Goal: Information Seeking & Learning: Learn about a topic

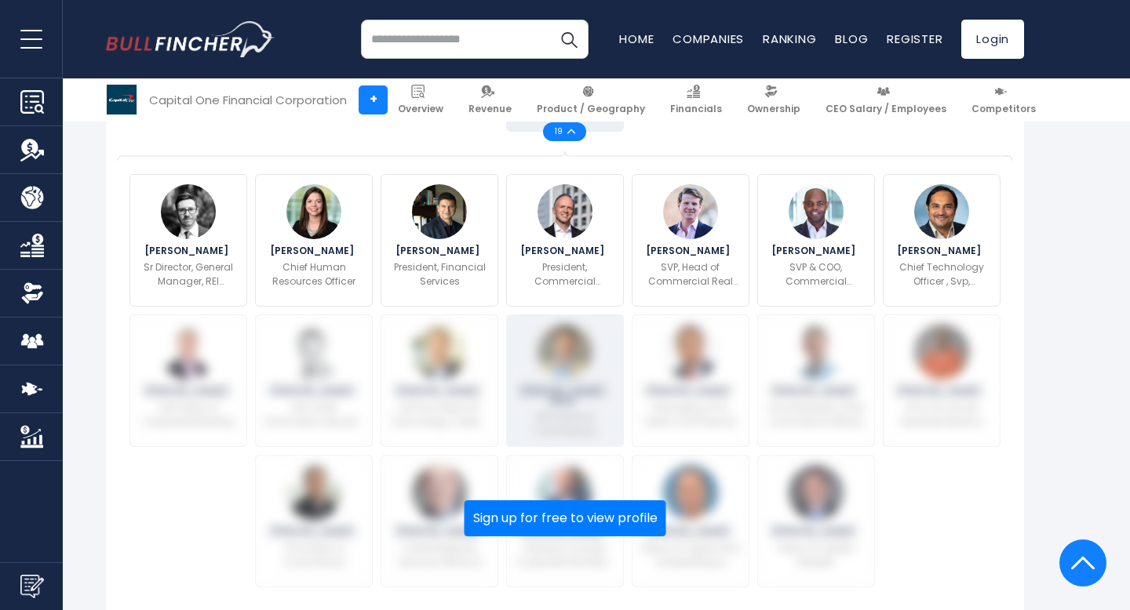
scroll to position [606, 0]
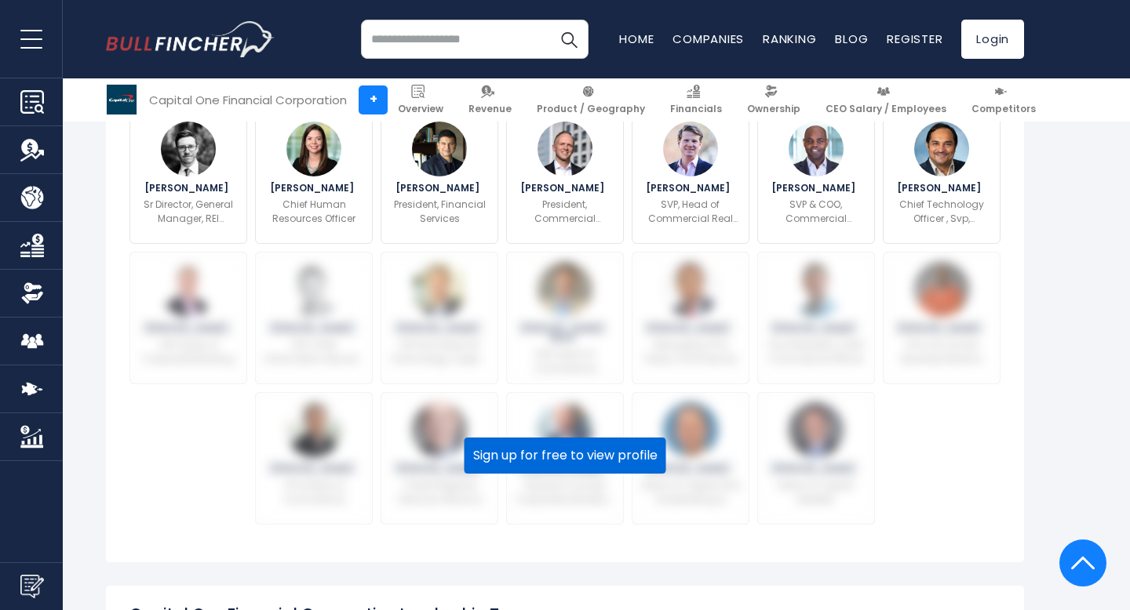
click at [570, 462] on button "Sign up for free to view profile" at bounding box center [565, 456] width 202 height 36
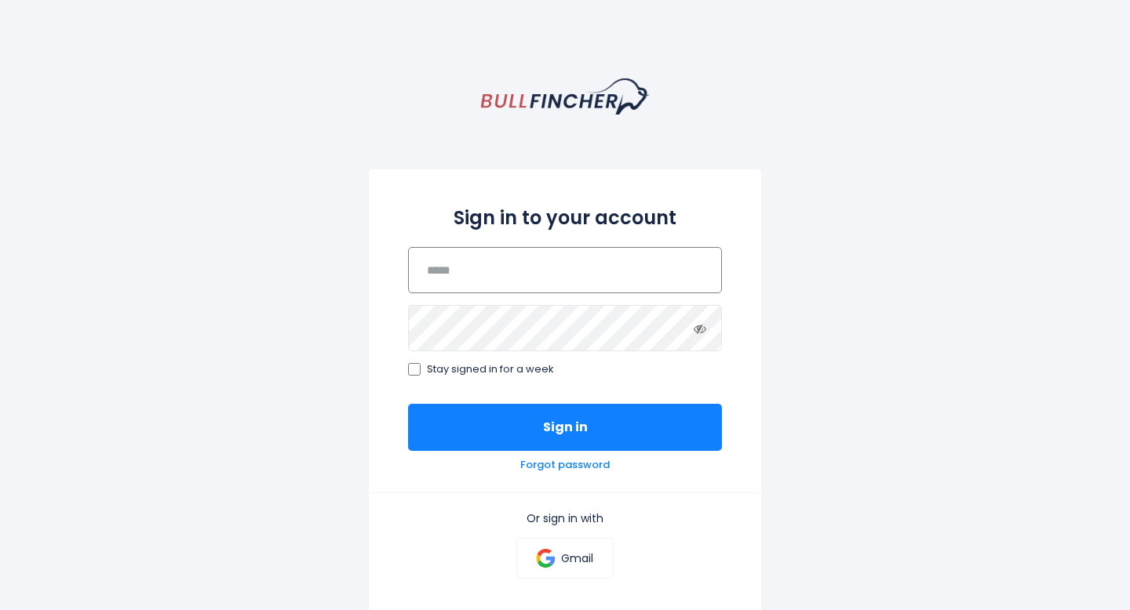
click at [564, 264] on input "email" at bounding box center [565, 270] width 314 height 46
type input "**********"
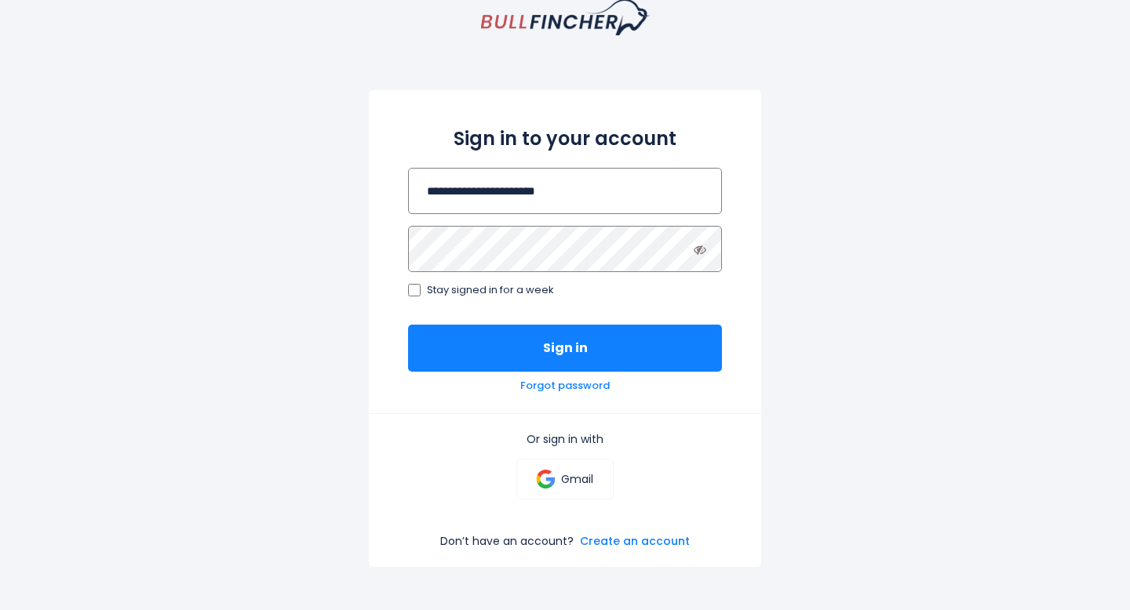
scroll to position [93, 0]
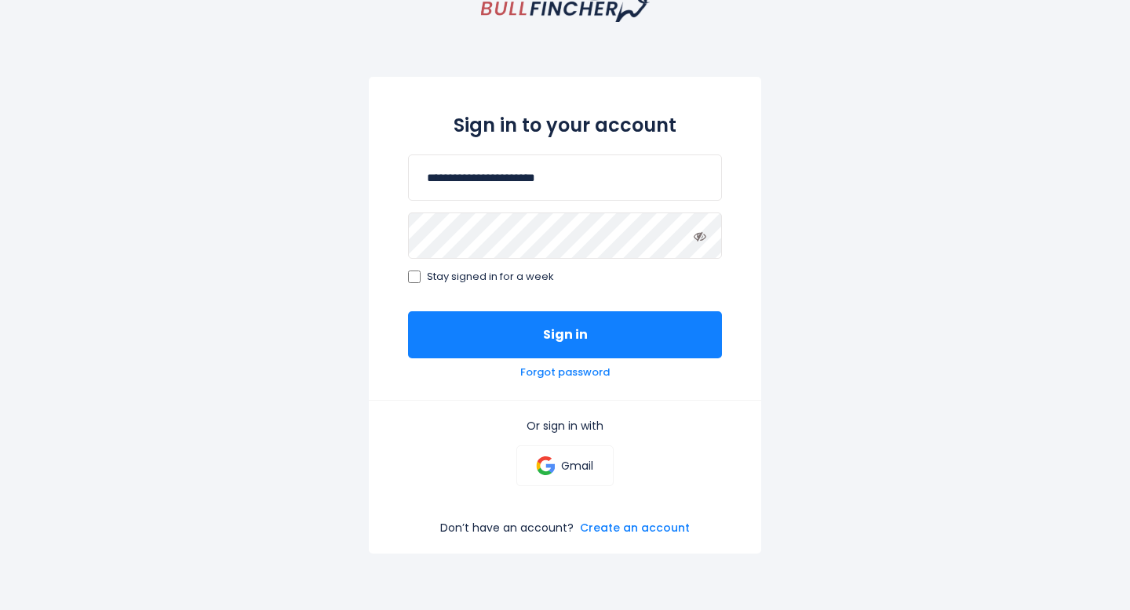
click at [701, 239] on icon at bounding box center [700, 236] width 13 height 13
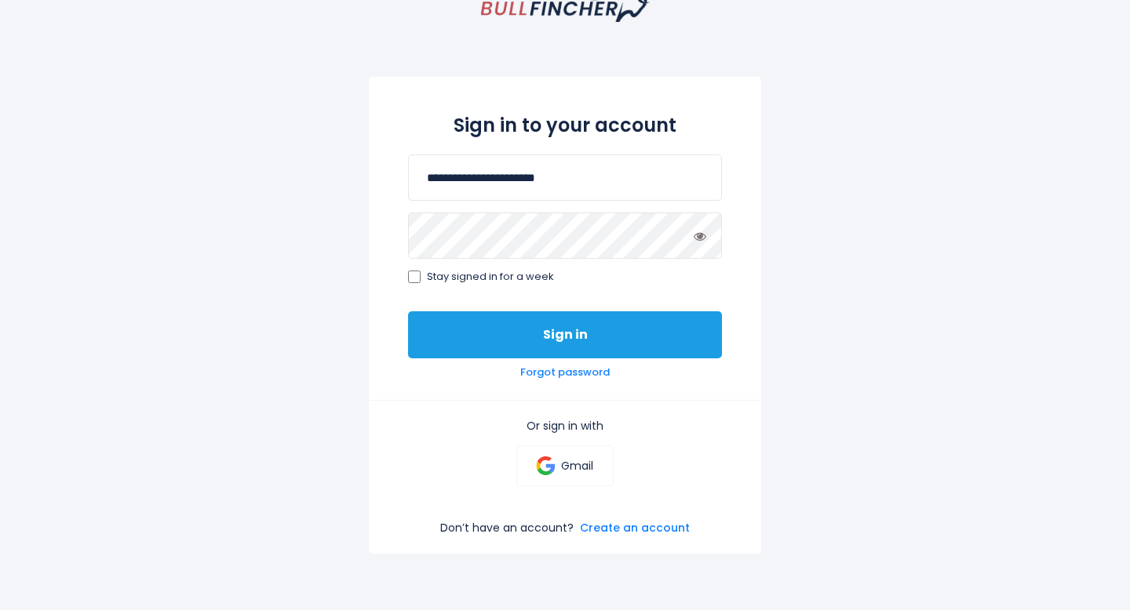
click at [638, 332] on button "Sign in" at bounding box center [565, 334] width 314 height 47
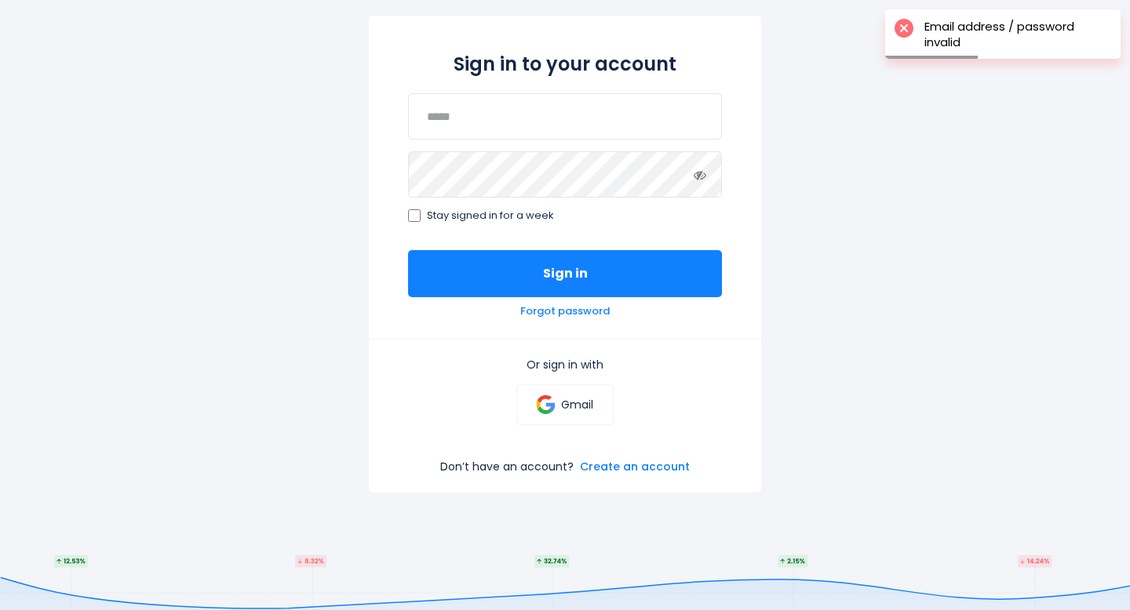
scroll to position [239, 0]
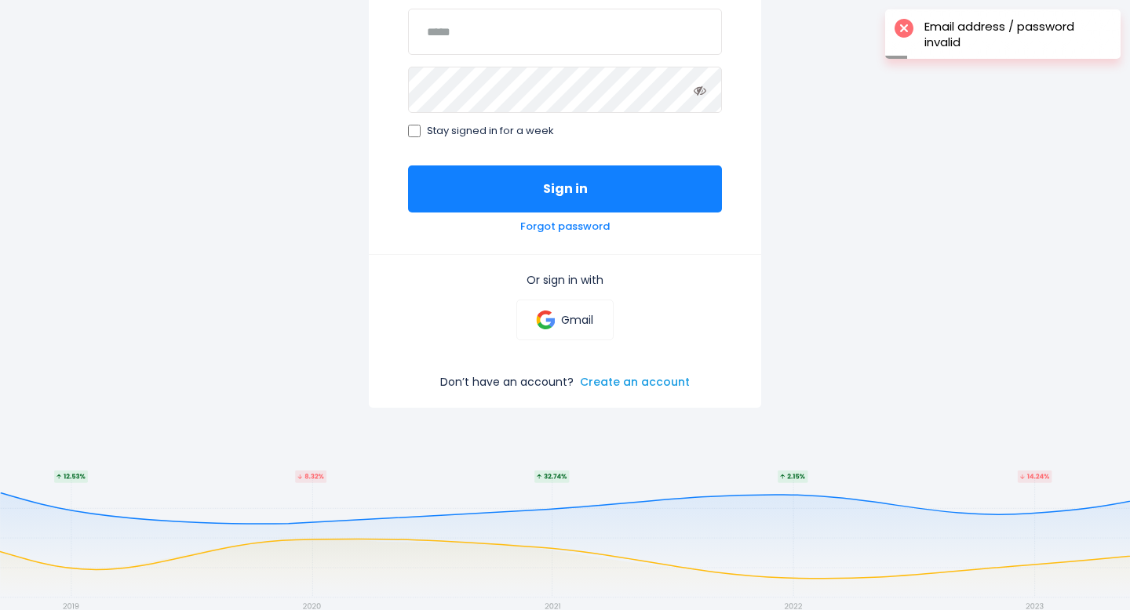
click at [662, 384] on link "Create an account" at bounding box center [635, 382] width 110 height 14
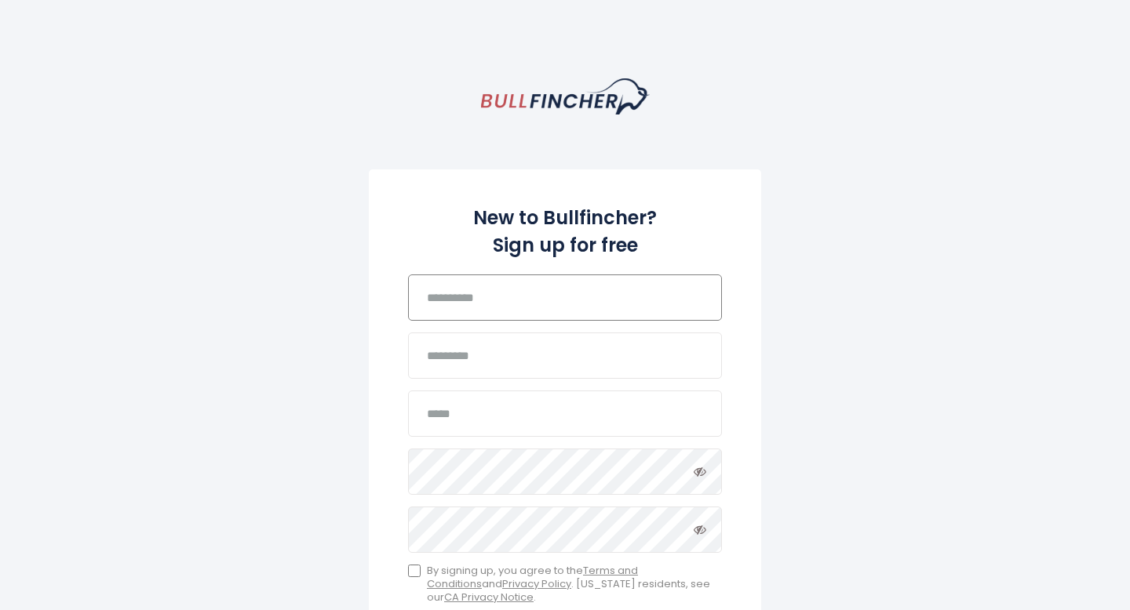
click at [581, 319] on input "text" at bounding box center [565, 298] width 314 height 46
type input "*****"
type input "****"
type input "**********"
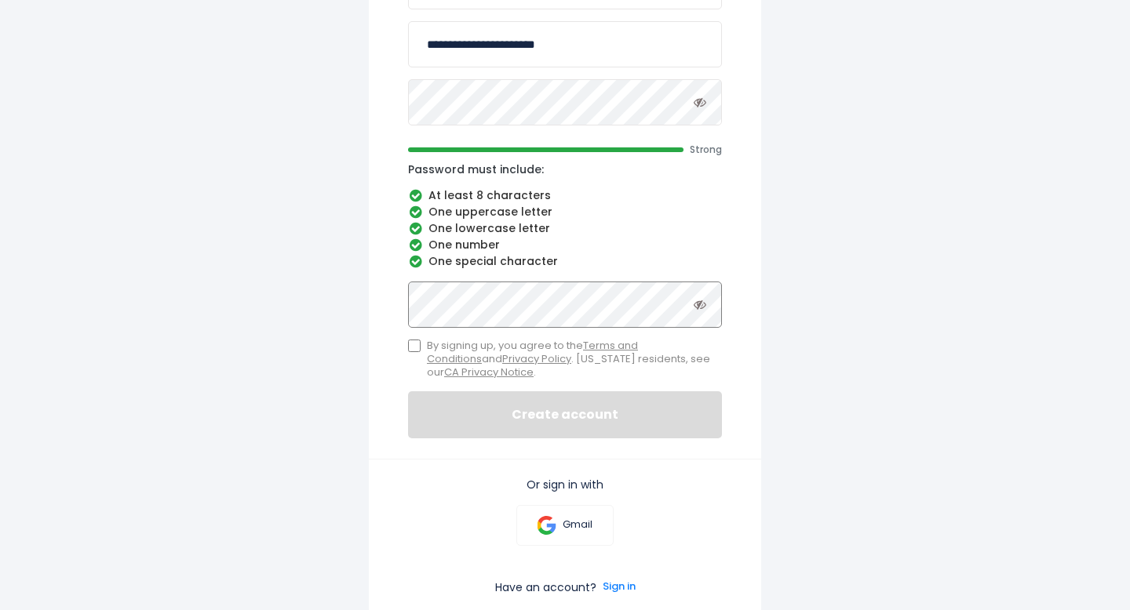
scroll to position [370, 0]
click at [413, 353] on label "By signing up, you agree to the Terms and Conditions and Privacy Policy . Calif…" at bounding box center [565, 359] width 314 height 40
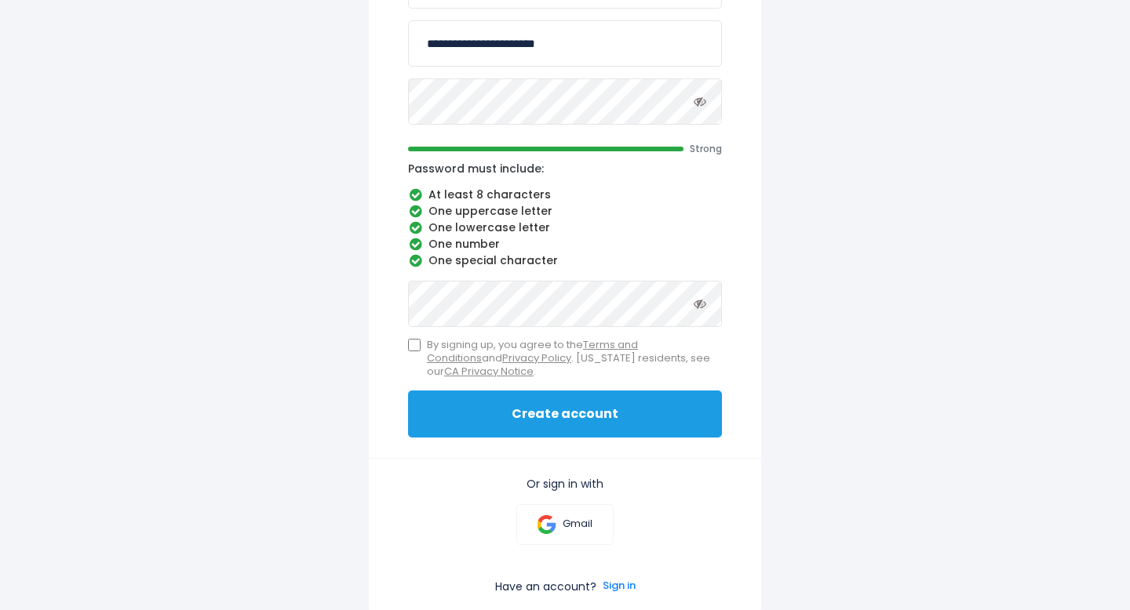
click at [475, 414] on button "Create account" at bounding box center [565, 414] width 314 height 47
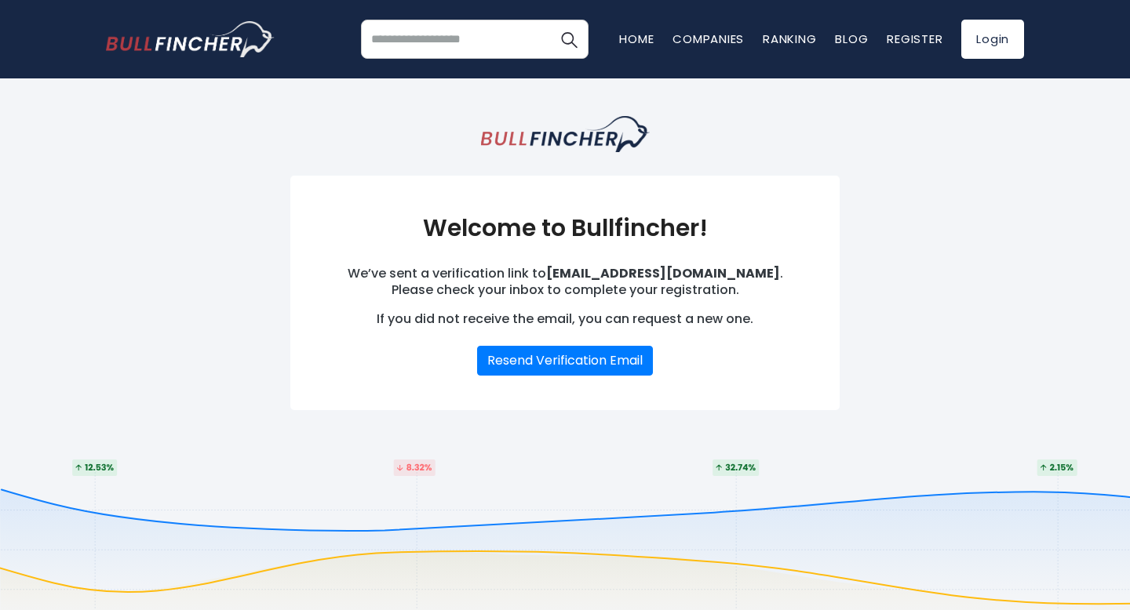
click at [894, 97] on div "Welcome to Bullfincher! We’ve sent a verification link to [EMAIL_ADDRESS][DOMAI…" at bounding box center [565, 268] width 942 height 381
click at [982, 32] on link "Login" at bounding box center [992, 39] width 63 height 39
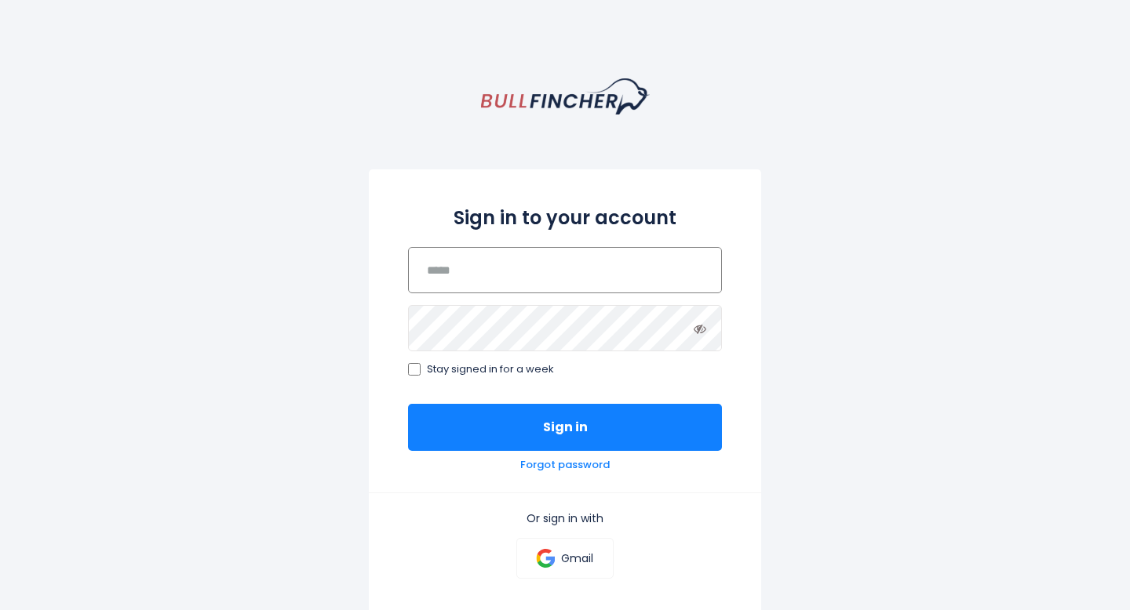
click at [658, 262] on input "email" at bounding box center [565, 270] width 314 height 46
type input "**********"
click at [408, 404] on button "Sign in" at bounding box center [565, 427] width 314 height 47
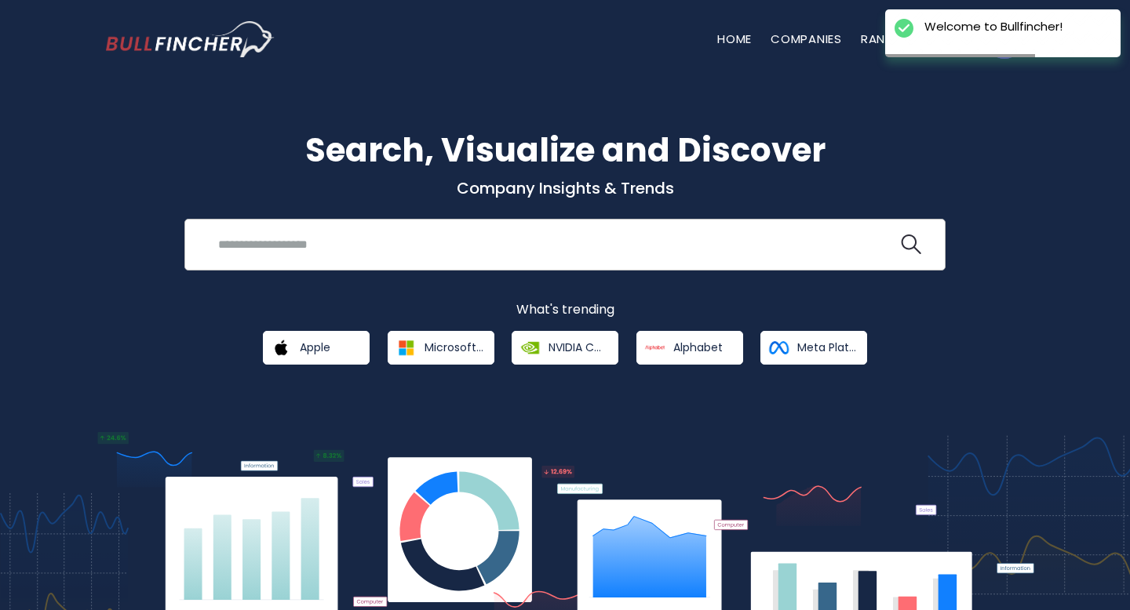
click at [629, 248] on input "search" at bounding box center [553, 244] width 689 height 29
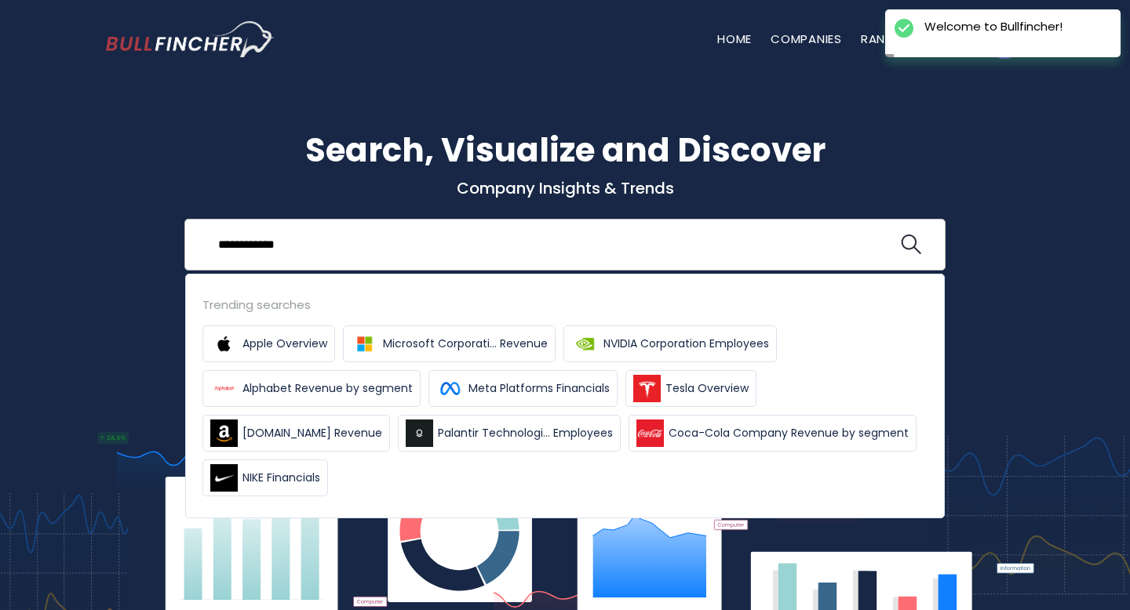
click at [901, 235] on button at bounding box center [911, 245] width 20 height 20
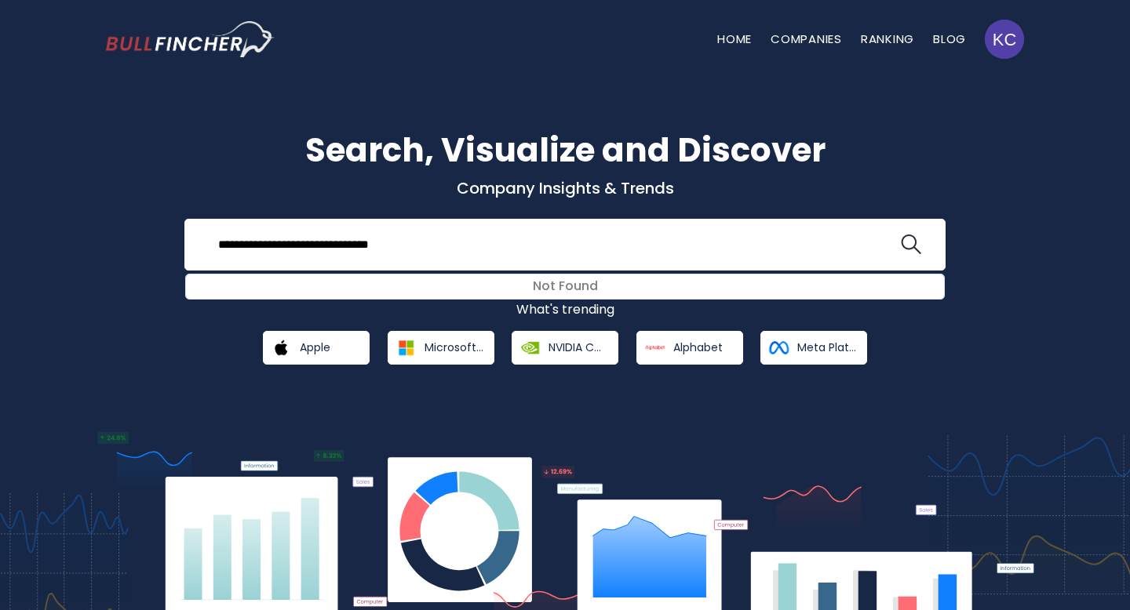
type input "**********"
click at [901, 235] on button at bounding box center [911, 245] width 20 height 20
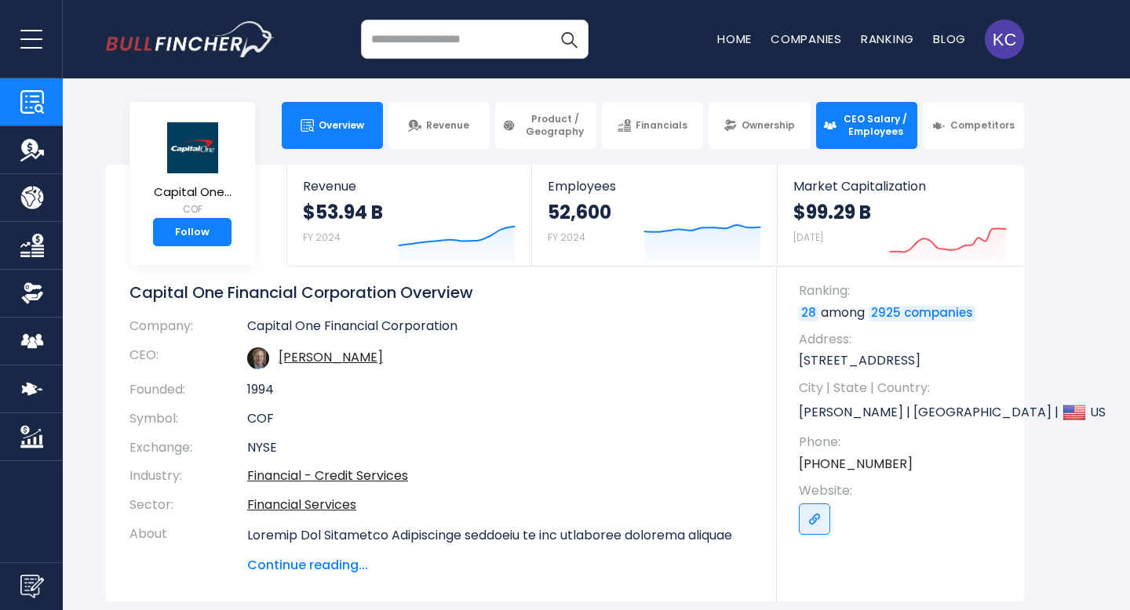
click at [864, 136] on span "CEO Salary / Employees" at bounding box center [875, 125] width 69 height 24
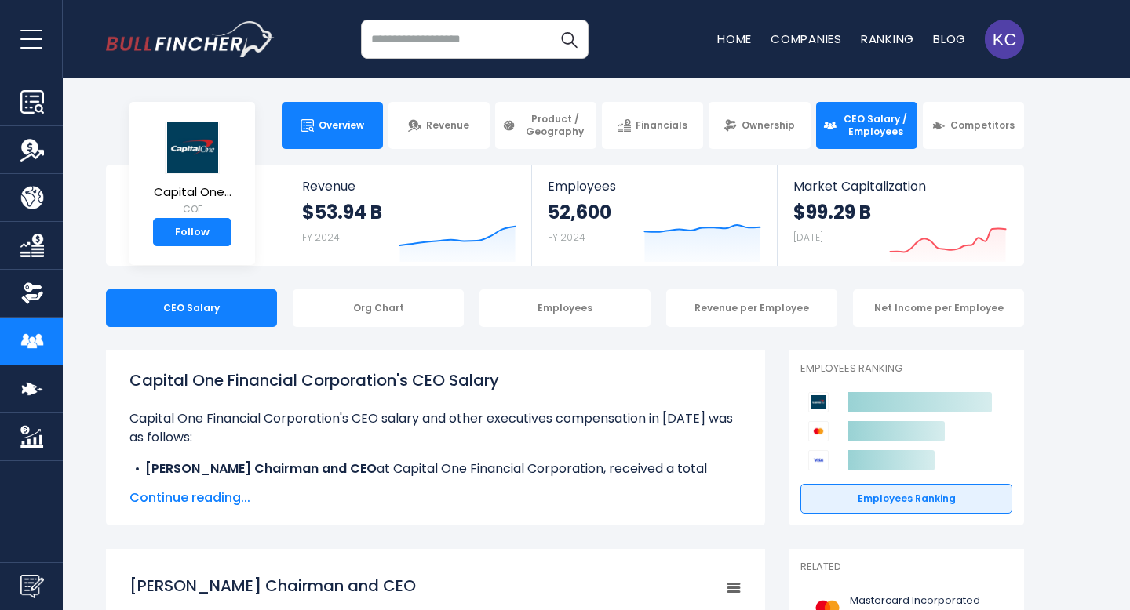
click at [357, 133] on link "Overview" at bounding box center [332, 125] width 101 height 47
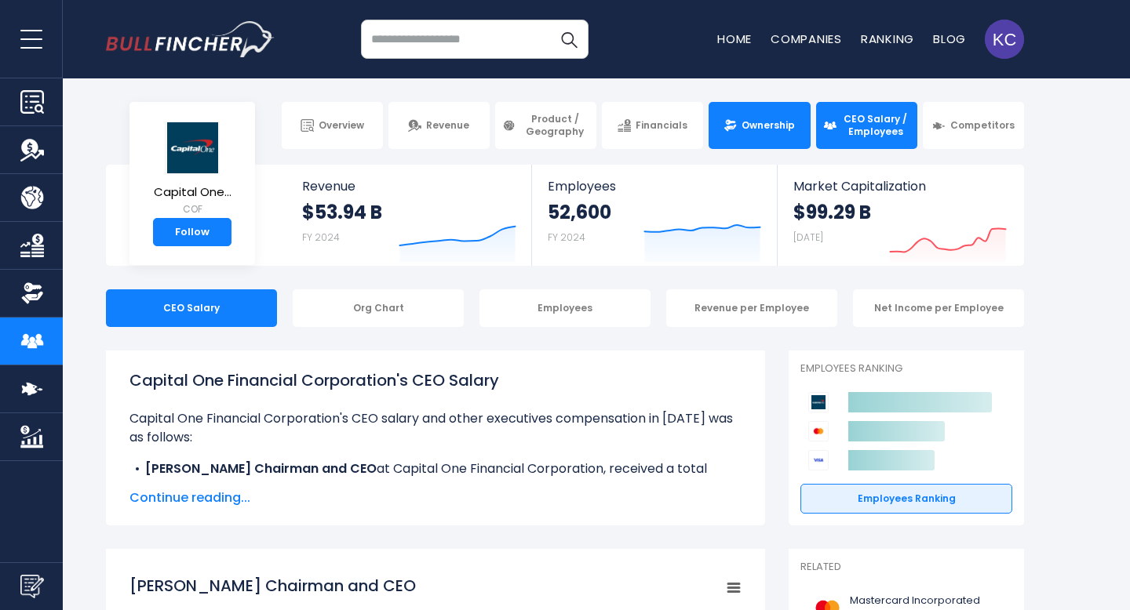
click at [775, 122] on span "Ownership" at bounding box center [767, 125] width 53 height 13
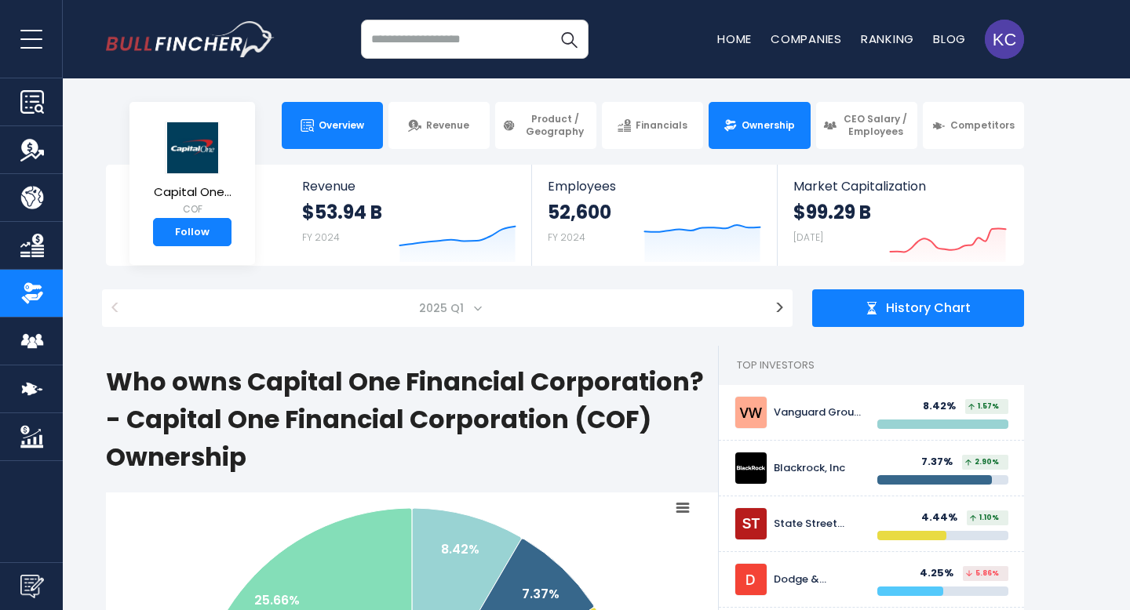
click at [344, 126] on span "Overview" at bounding box center [342, 125] width 46 height 13
click at [339, 125] on span "Overview" at bounding box center [342, 125] width 46 height 13
click at [421, 32] on input "search" at bounding box center [475, 39] width 228 height 39
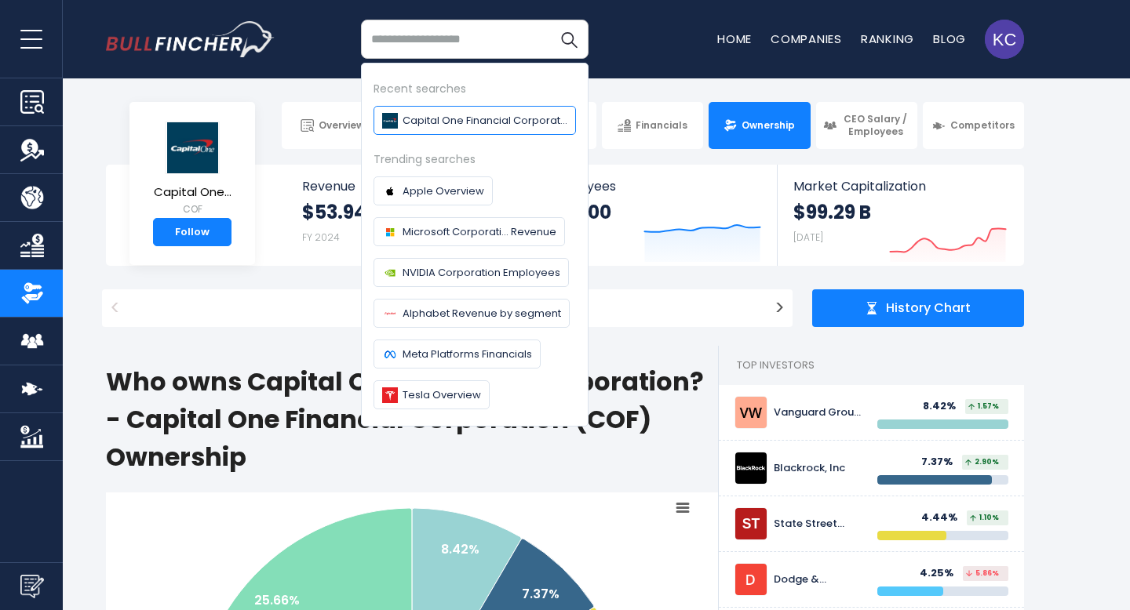
click at [435, 119] on span "Capital One Financial Corporation" at bounding box center [484, 120] width 165 height 16
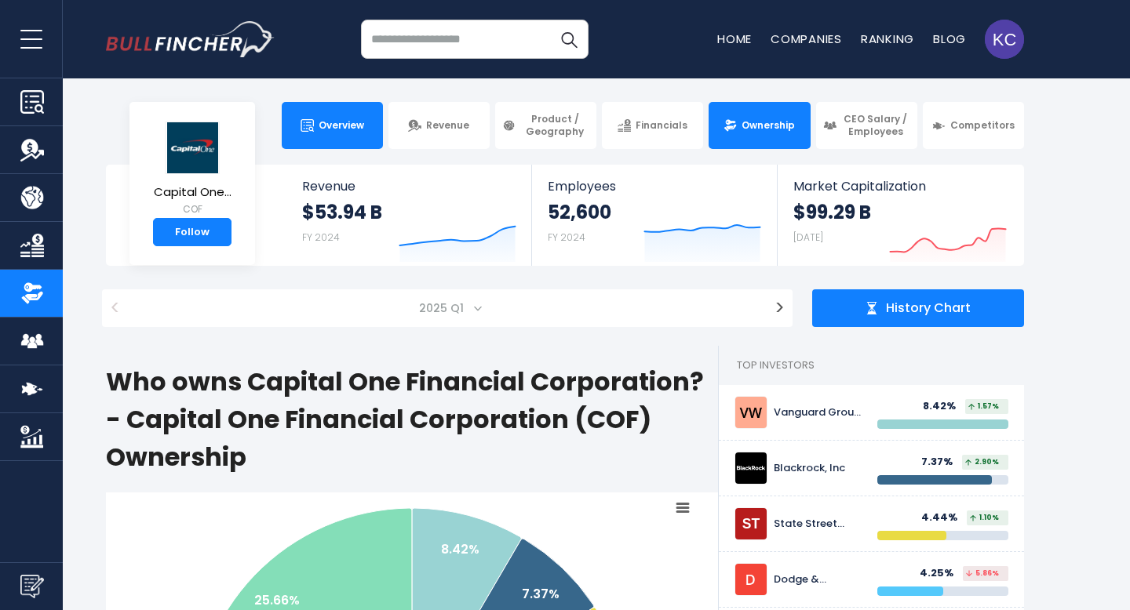
click at [349, 123] on span "Overview" at bounding box center [342, 125] width 46 height 13
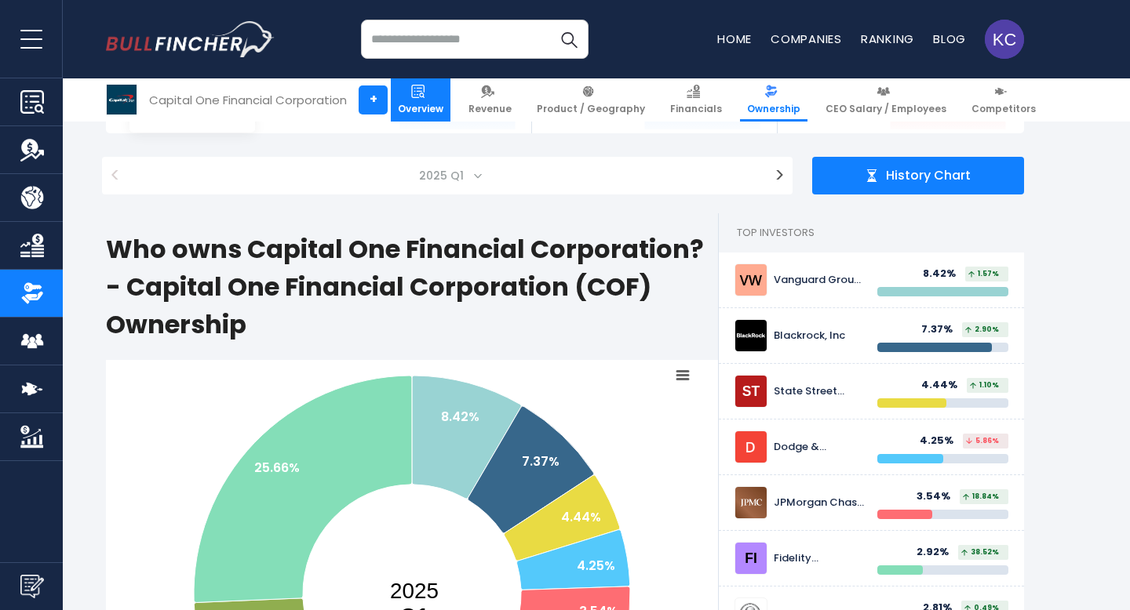
scroll to position [180, 0]
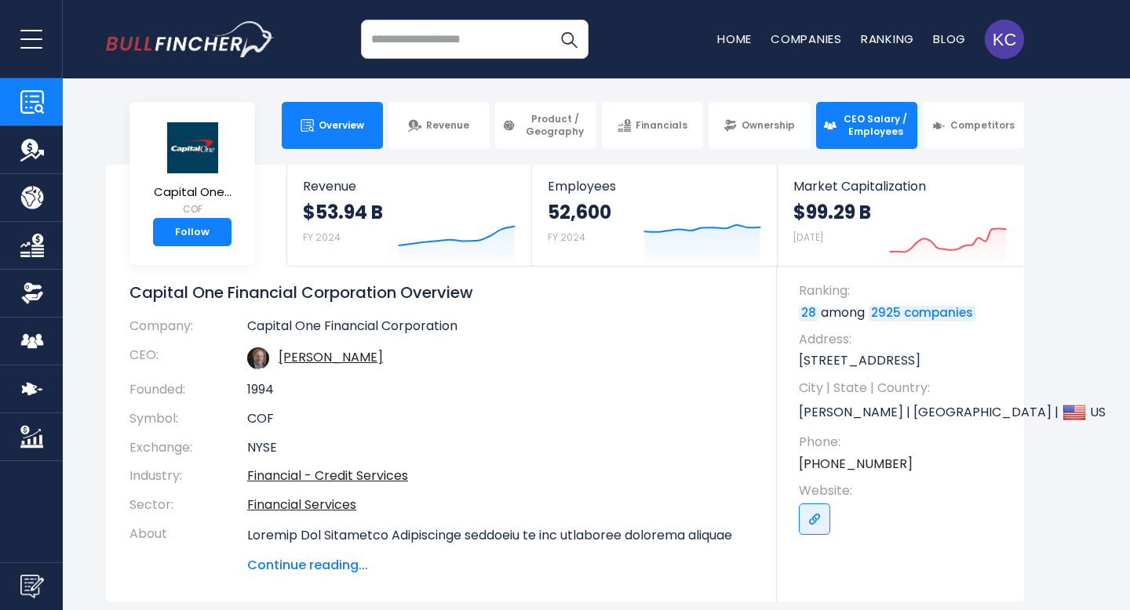
click at [861, 130] on span "CEO Salary / Employees" at bounding box center [875, 125] width 69 height 24
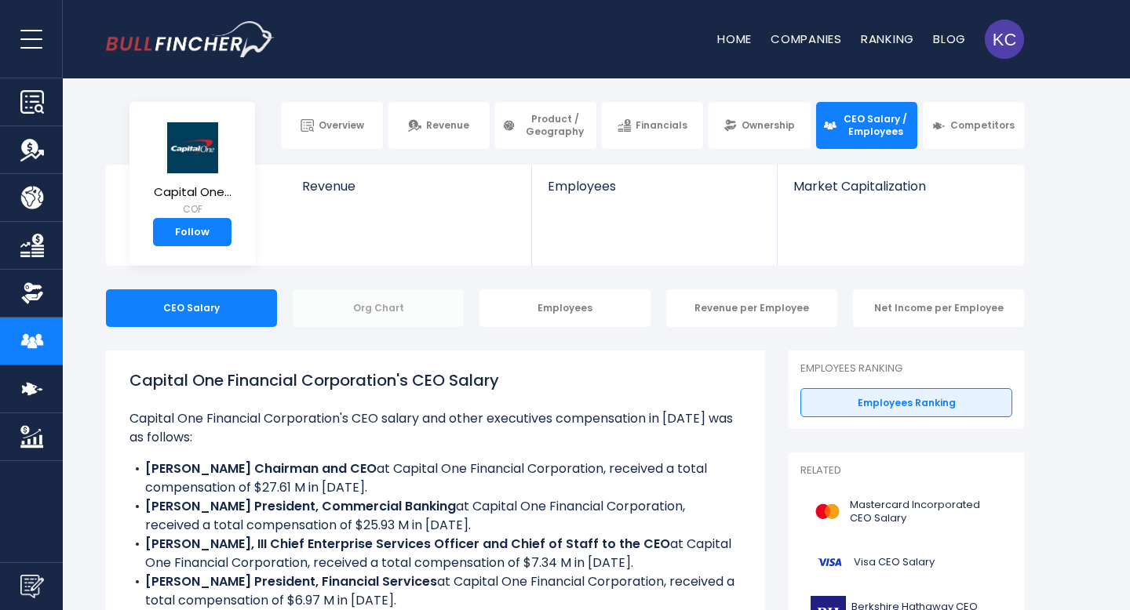
click at [450, 304] on div "Org Chart" at bounding box center [378, 309] width 171 height 38
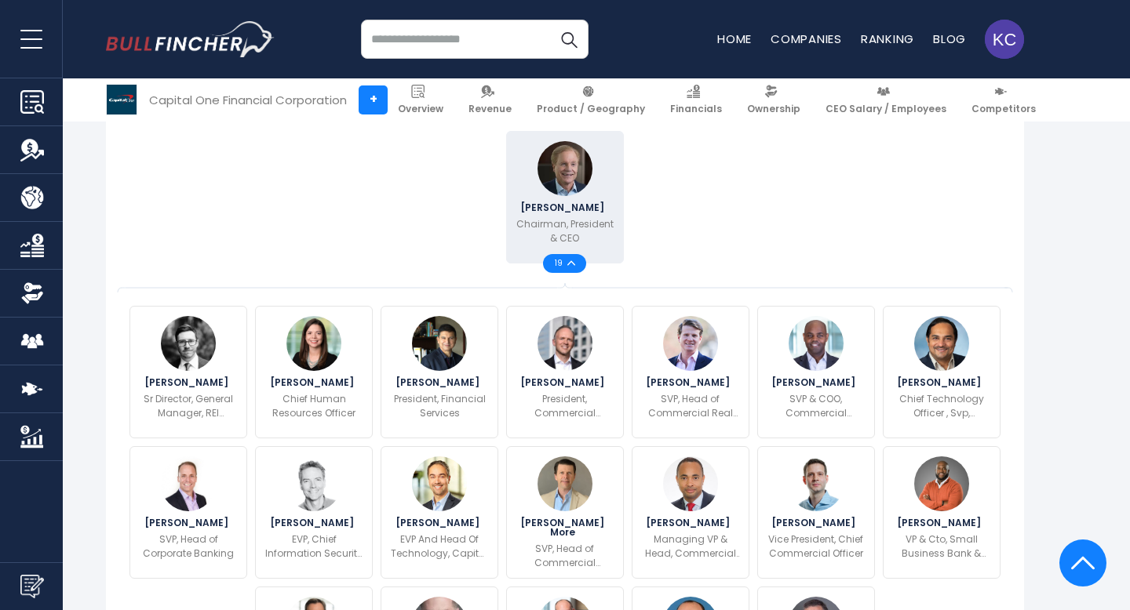
scroll to position [410, 0]
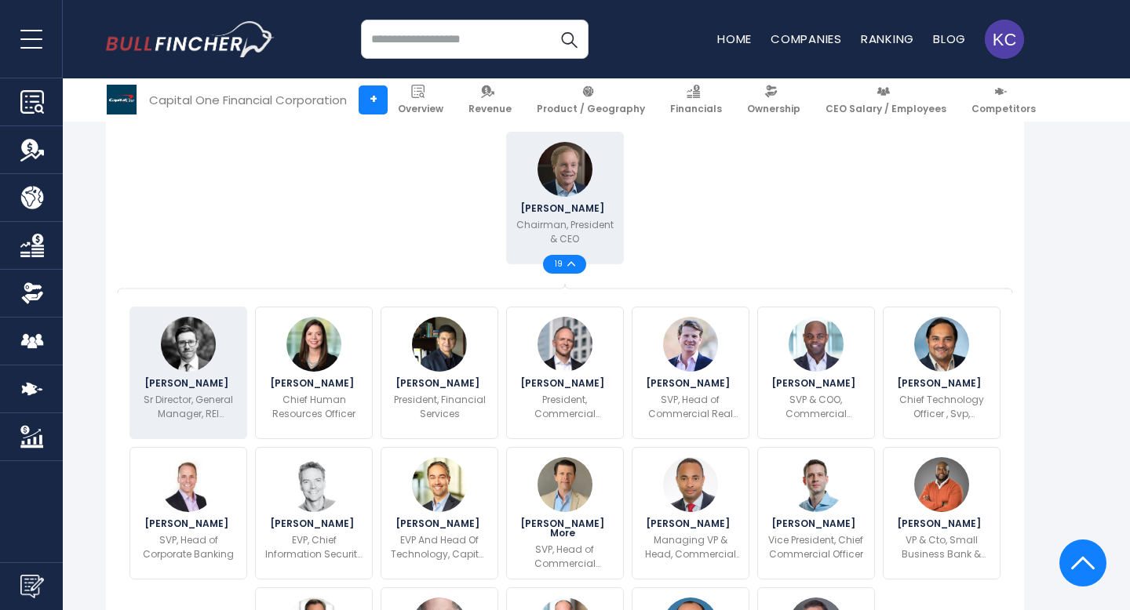
click at [200, 421] on p "Sr Director, General Manager, REI Cobrand" at bounding box center [188, 407] width 97 height 28
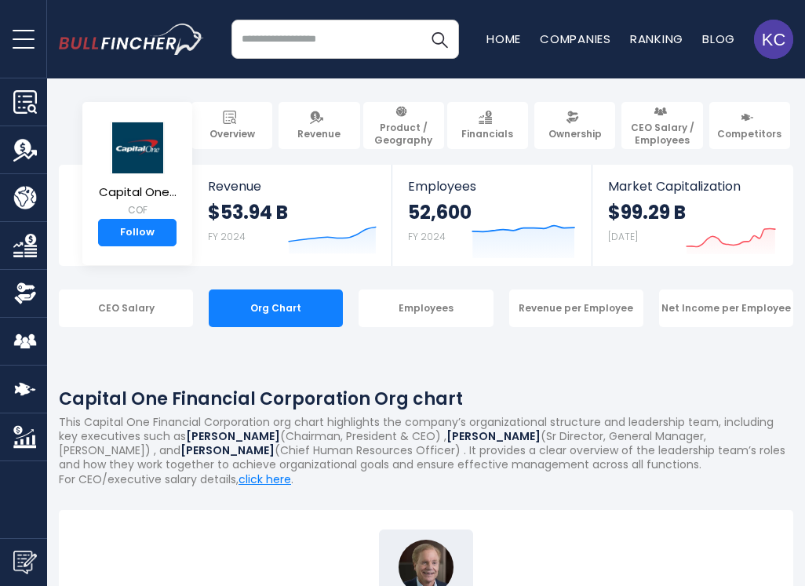
click at [443, 359] on div "Capital One Financial Corporation Org chart This Capital One Financial Corporat…" at bounding box center [426, 419] width 734 height 136
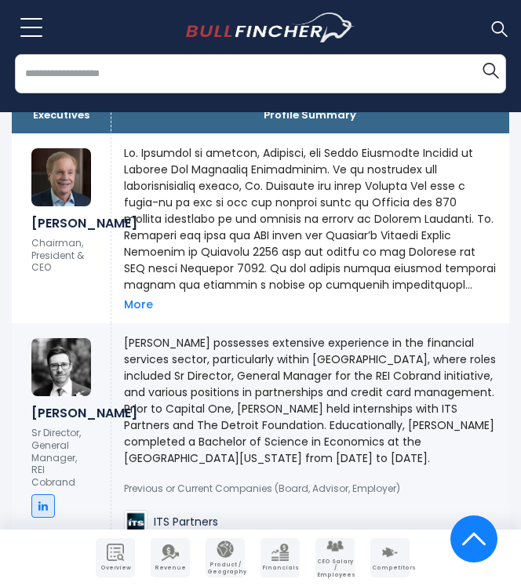
scroll to position [1307, 0]
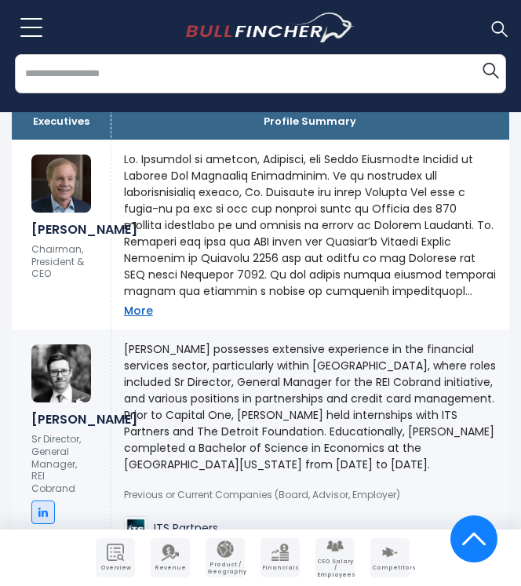
click at [135, 318] on link "More" at bounding box center [138, 311] width 29 height 14
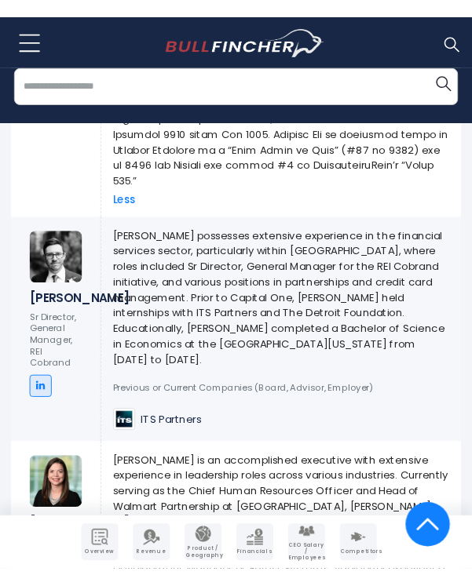
scroll to position [1611, 0]
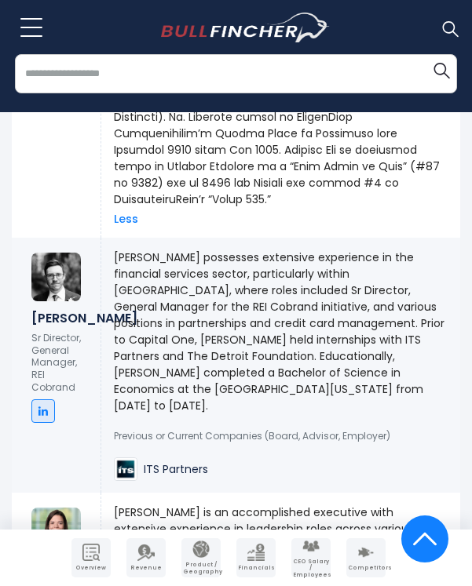
click at [67, 393] on p "Sr Director, General Manager, REI Cobrand" at bounding box center [55, 362] width 49 height 61
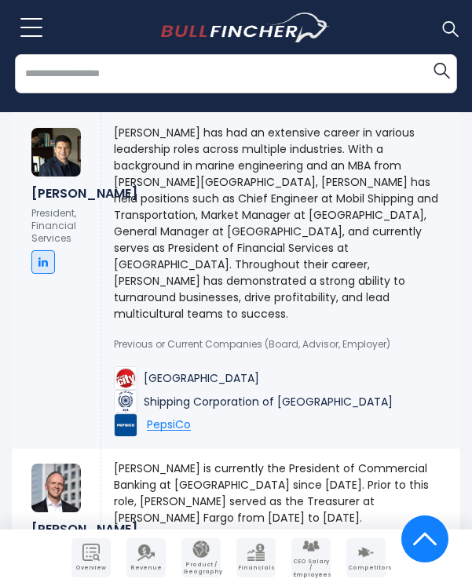
scroll to position [2362, 0]
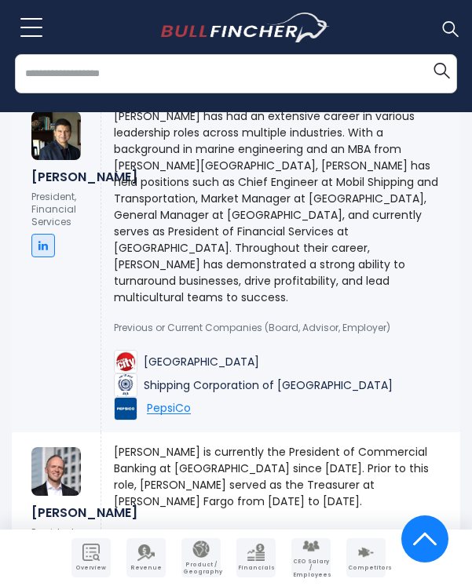
click at [47, 576] on icon at bounding box center [42, 581] width 9 height 11
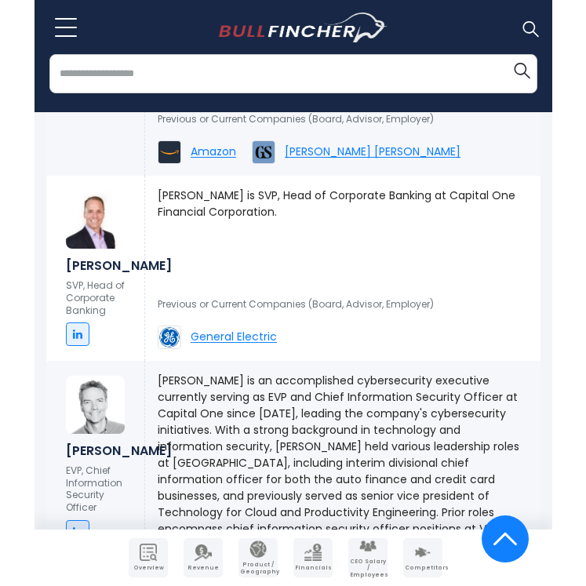
scroll to position [3264, 0]
